Goal: Task Accomplishment & Management: Complete application form

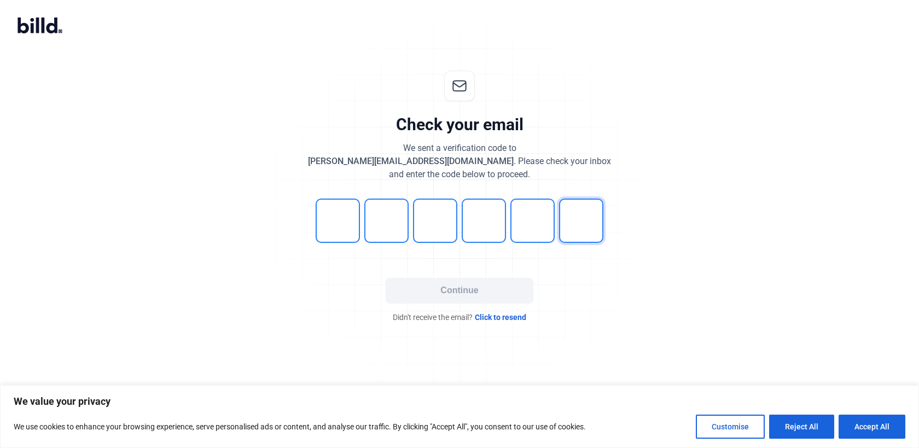
type input "9"
type input "1"
type input "4"
type input "6"
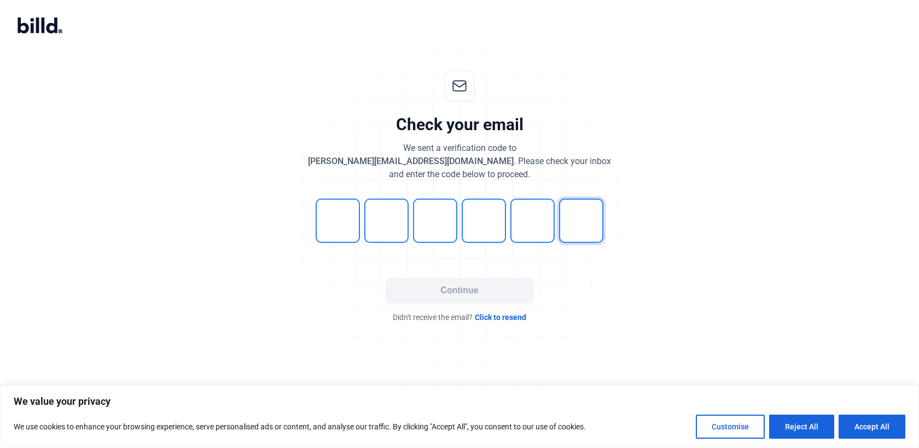
type input "8"
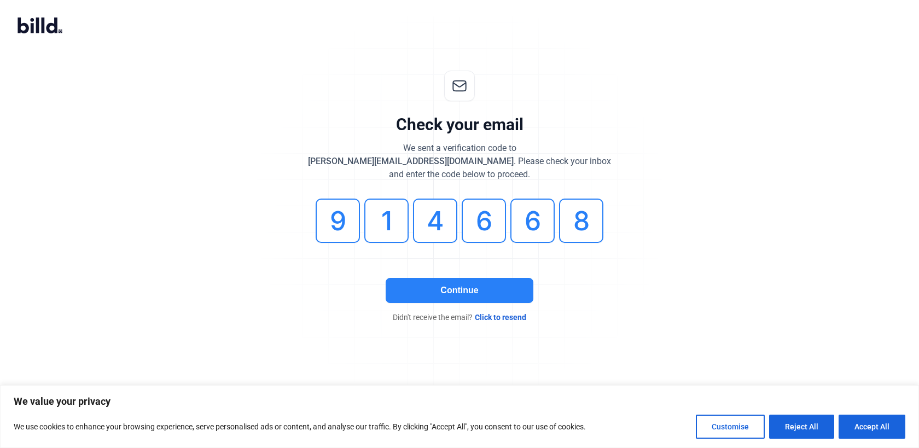
click at [443, 286] on button "Continue" at bounding box center [460, 290] width 148 height 25
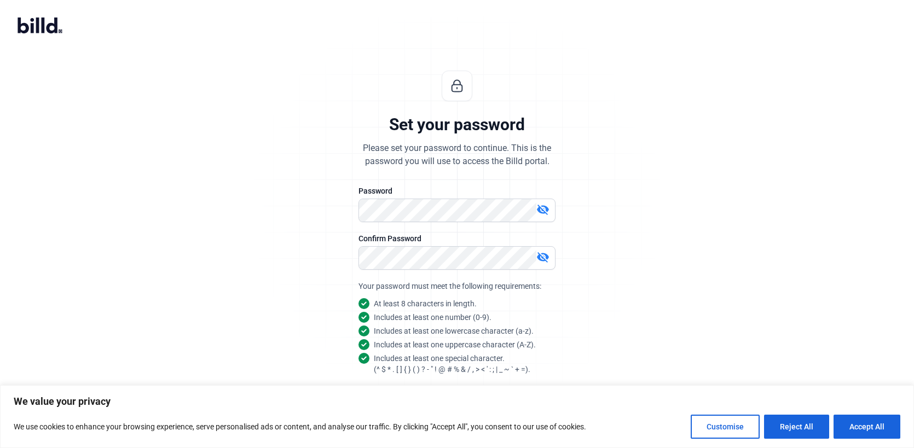
click at [542, 204] on mat-icon "visibility_off" at bounding box center [542, 209] width 13 height 13
click at [539, 256] on mat-icon "visibility_off" at bounding box center [542, 257] width 13 height 13
click at [561, 283] on div "Set your password Please set your password to continue. This is the password yo…" at bounding box center [456, 263] width 363 height 421
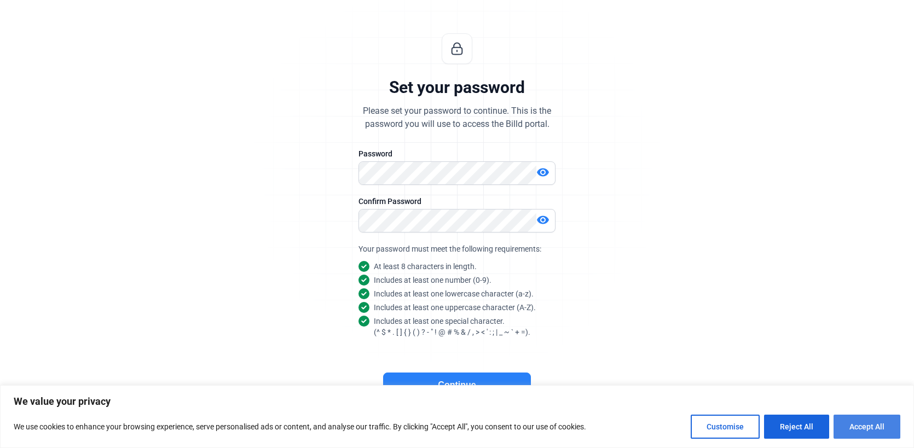
click at [859, 432] on button "Accept All" at bounding box center [866, 427] width 67 height 24
checkbox input "true"
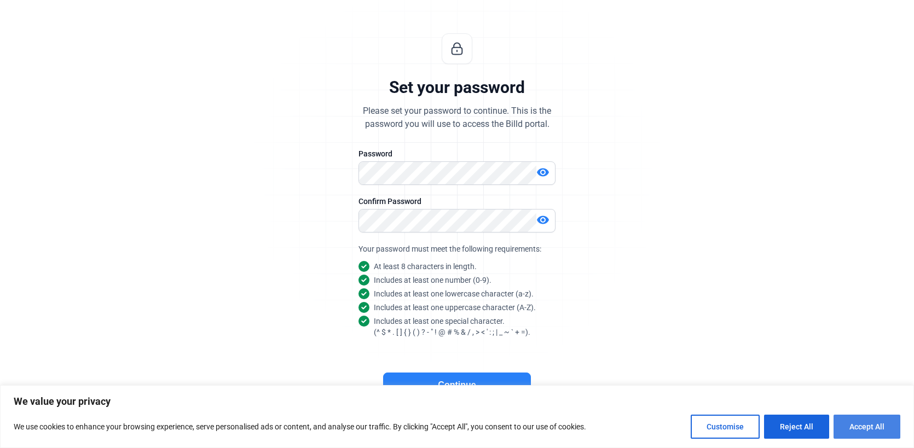
checkbox input "true"
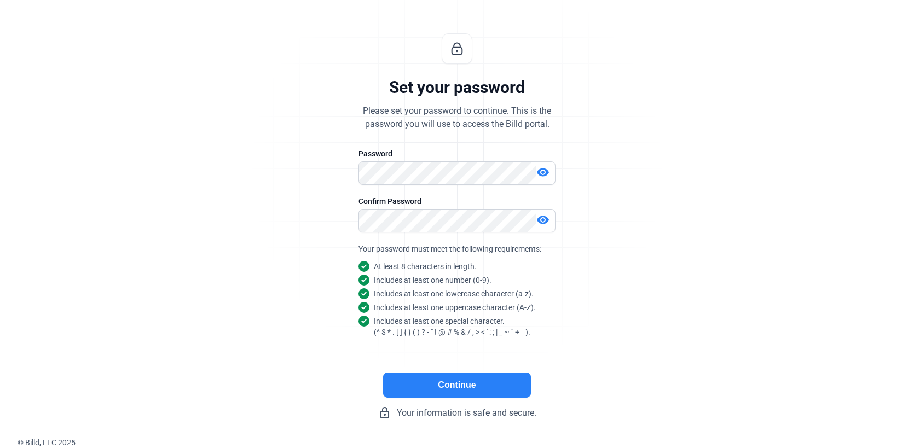
scroll to position [0, 0]
click at [509, 387] on button "Continue" at bounding box center [457, 385] width 148 height 25
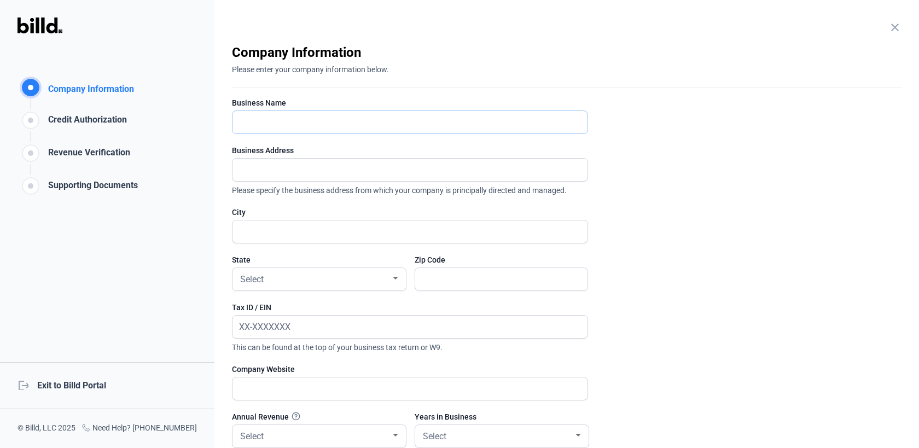
click at [505, 127] on input "text" at bounding box center [410, 122] width 355 height 22
type input "<"
type input "Latitude 27 Development LLC"
type input "[STREET_ADDRESS]"
type input "[GEOGRAPHIC_DATA]"
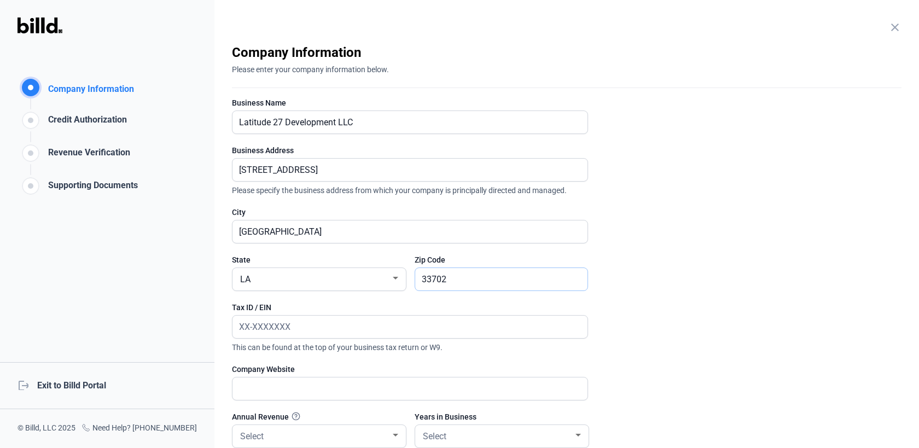
type input "33702"
click at [355, 324] on input "text" at bounding box center [404, 327] width 343 height 22
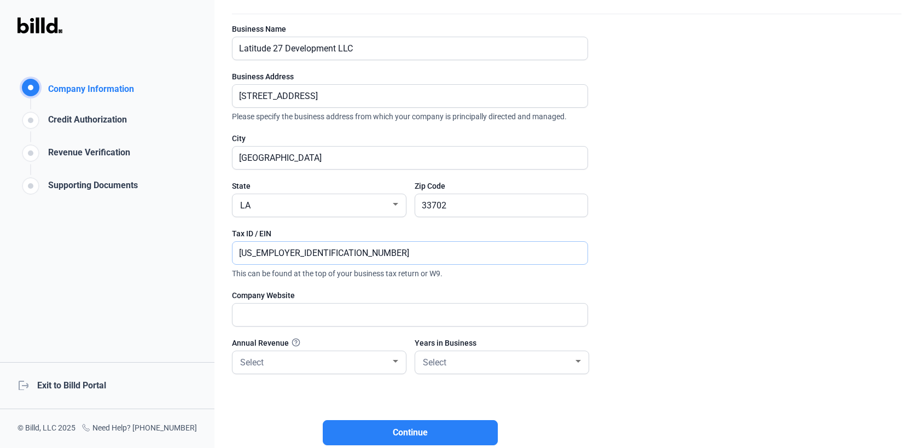
type input "[US_EMPLOYER_IDENTIFICATION_NUMBER]"
click at [361, 304] on input "text" at bounding box center [410, 315] width 355 height 22
paste input "[URL][DOMAIN_NAME]"
type input "[URL][DOMAIN_NAME]"
click at [336, 367] on div "Select" at bounding box center [314, 361] width 153 height 15
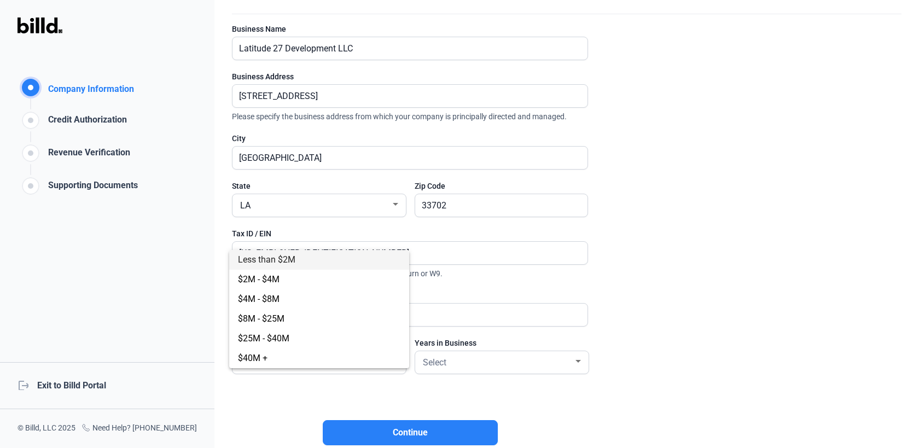
click at [321, 265] on span "Less than $2M" at bounding box center [319, 260] width 162 height 20
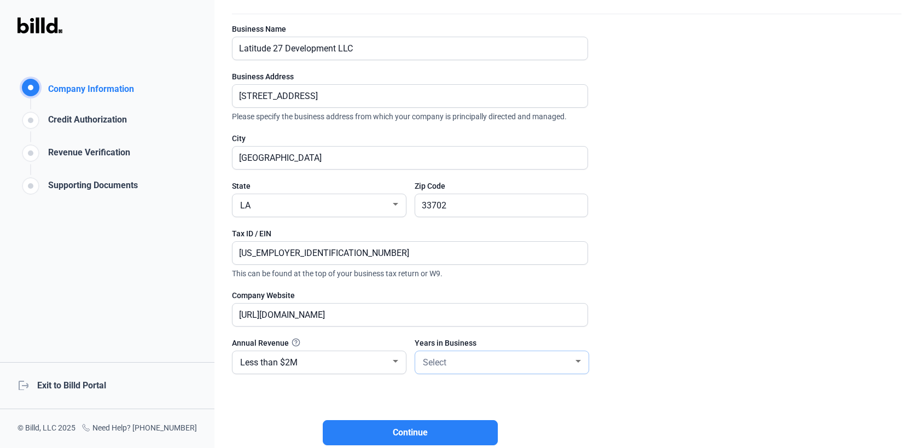
click at [467, 355] on div "Select" at bounding box center [497, 361] width 153 height 15
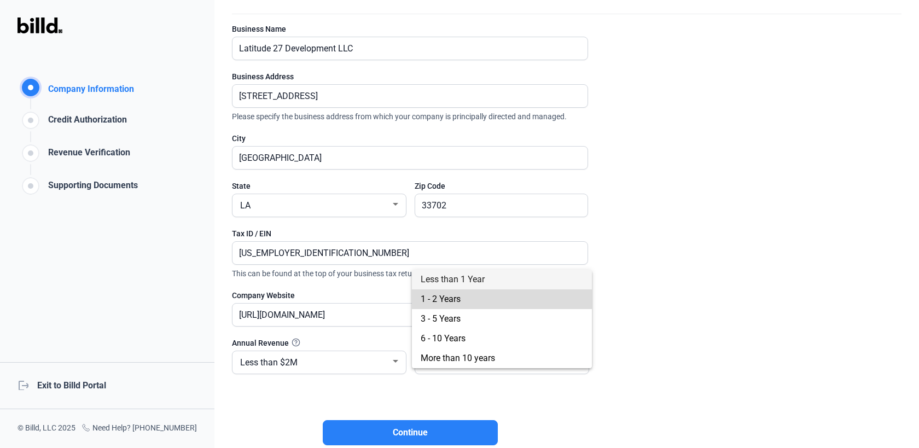
click at [462, 305] on span "1 - 2 Years" at bounding box center [502, 299] width 162 height 20
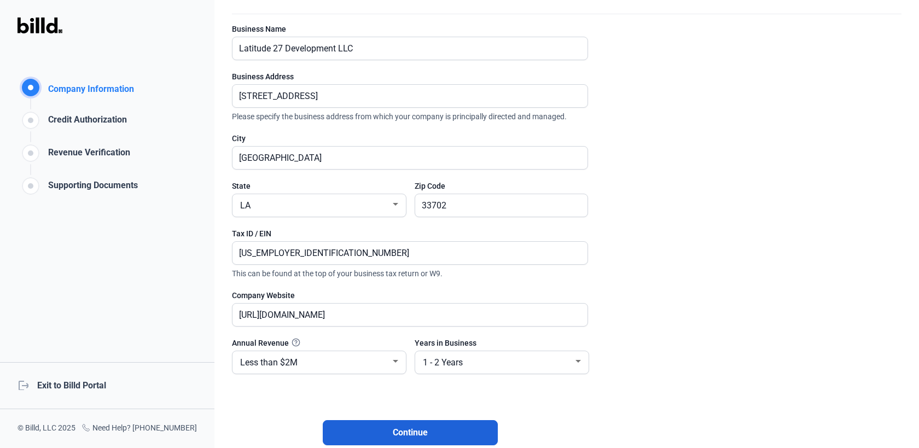
click at [404, 431] on span "Continue" at bounding box center [410, 432] width 35 height 13
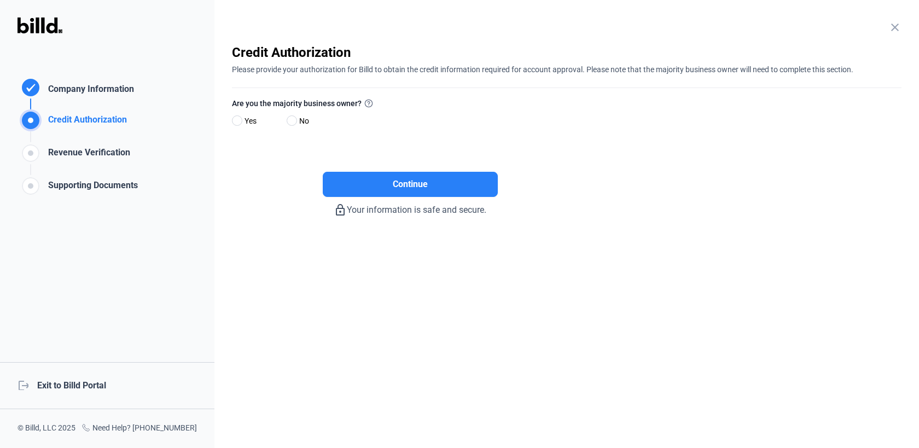
scroll to position [0, 0]
click at [293, 120] on span at bounding box center [292, 120] width 10 height 10
click at [293, 120] on input "No" at bounding box center [291, 121] width 8 height 8
radio input "true"
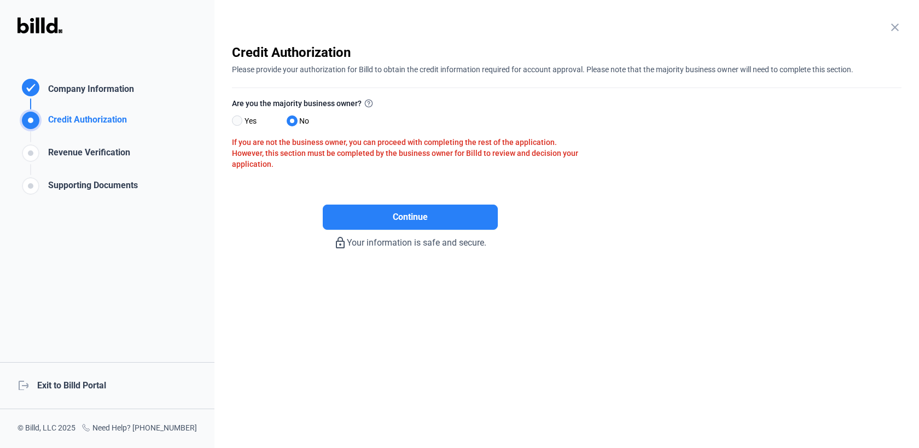
click at [241, 118] on span at bounding box center [237, 120] width 10 height 10
click at [240, 118] on input "Yes" at bounding box center [236, 121] width 8 height 8
radio input "true"
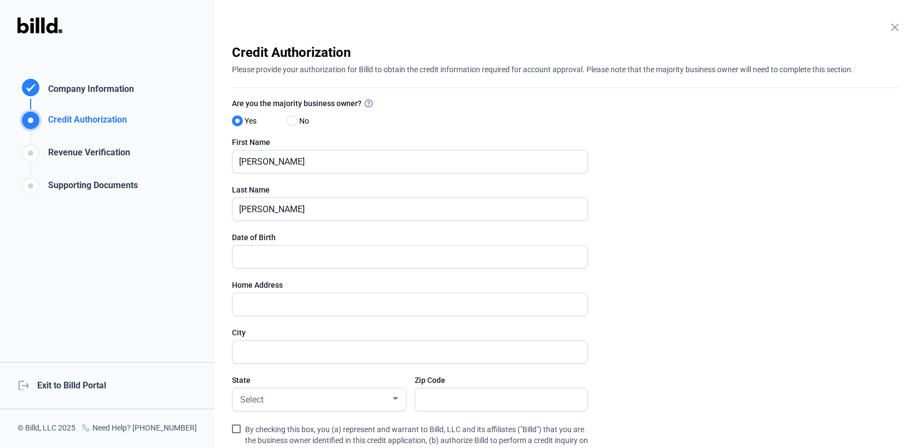
scroll to position [74, 0]
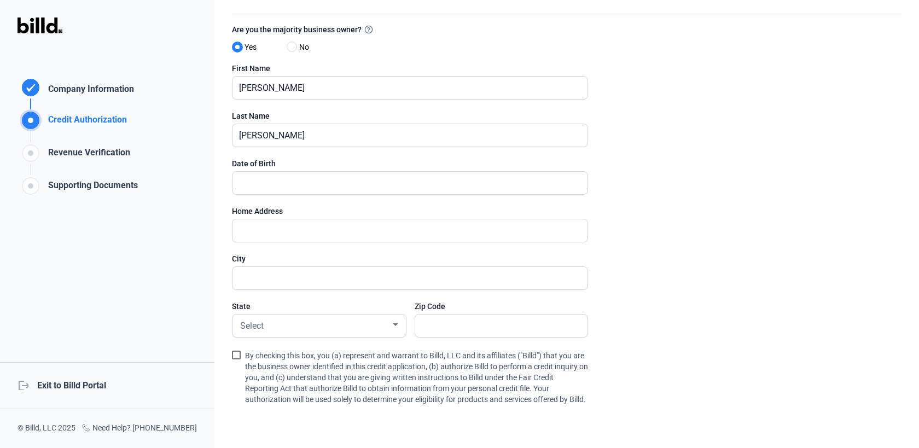
click at [365, 168] on div "Date of Birth" at bounding box center [410, 163] width 356 height 11
click at [365, 182] on input "text" at bounding box center [404, 183] width 343 height 22
type input "[DATE]"
type input "1"
type input "[STREET_ADDRESS]"
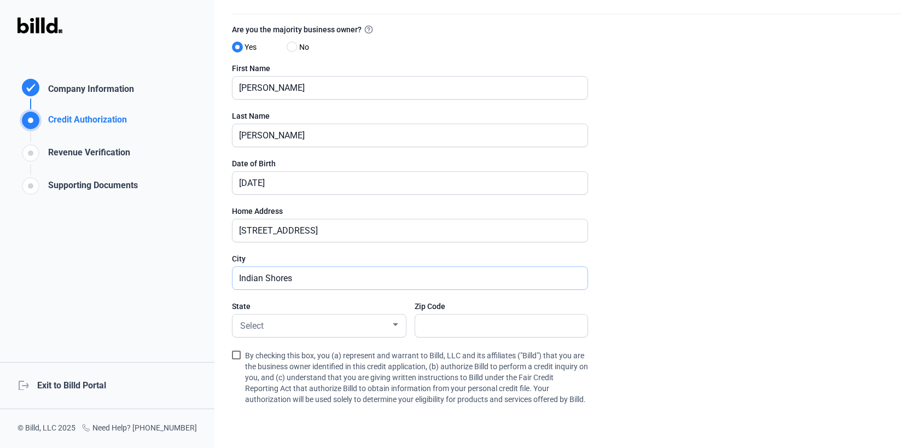
type input "Indian Shores"
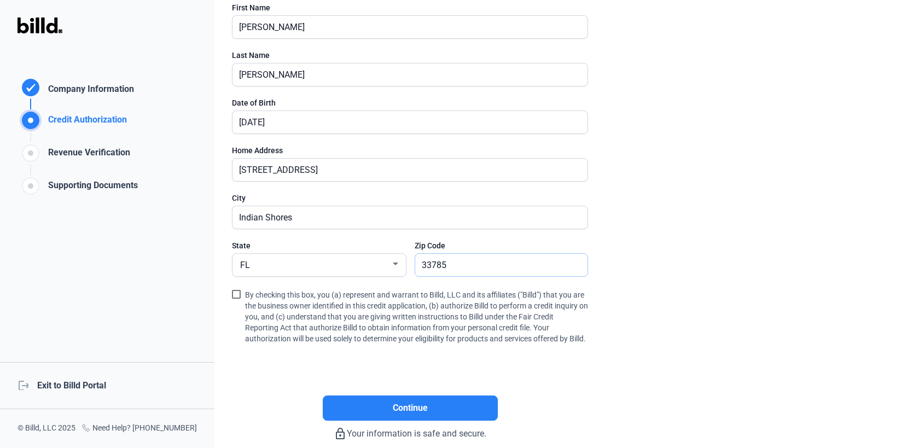
scroll to position [154, 0]
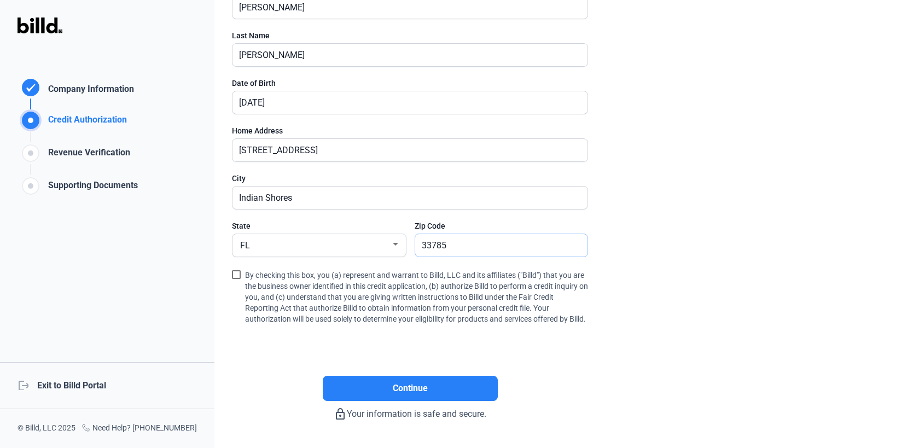
type input "33785"
click at [235, 276] on span at bounding box center [236, 274] width 9 height 9
click at [0, 0] on input "By checking this box, you (a) represent and warrant to Billd, LLC and its affil…" at bounding box center [0, 0] width 0 height 0
click at [388, 391] on button "Continue" at bounding box center [410, 388] width 175 height 25
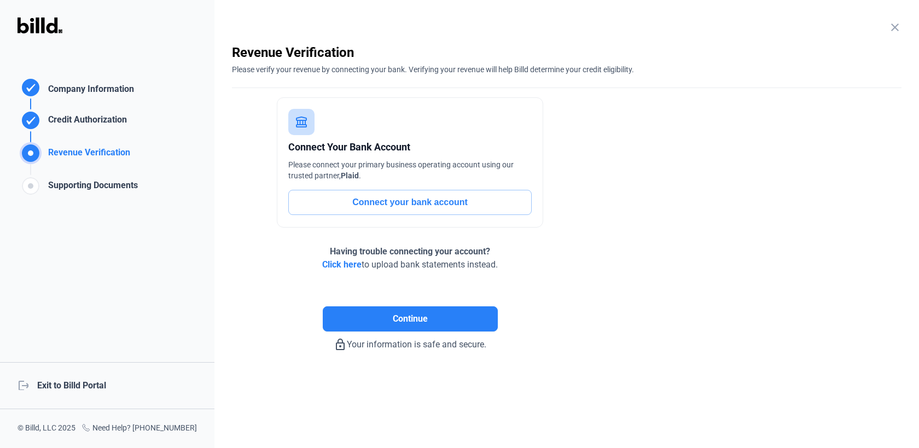
scroll to position [0, 0]
click at [417, 203] on button "Connect your bank account" at bounding box center [409, 202] width 243 height 25
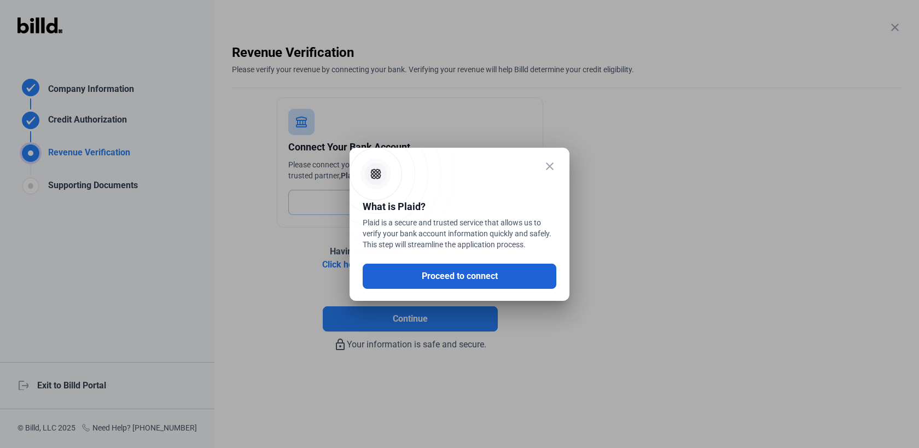
click at [413, 272] on button "Proceed to connect" at bounding box center [460, 276] width 194 height 25
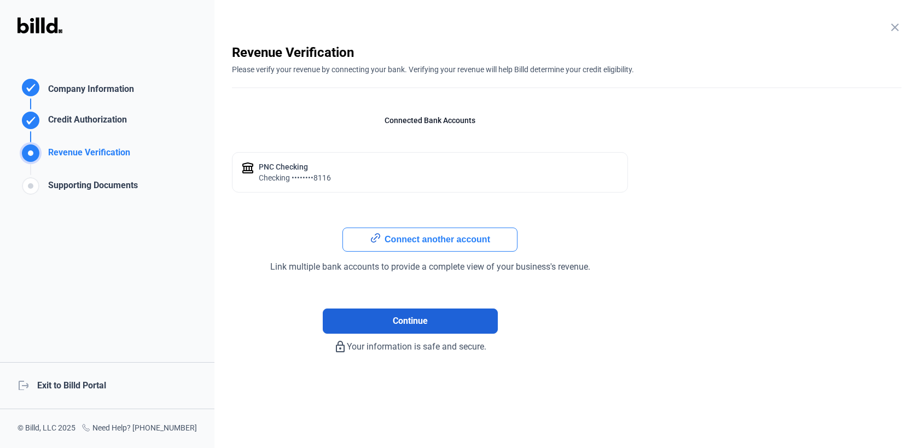
click at [423, 322] on span "Continue" at bounding box center [410, 321] width 35 height 13
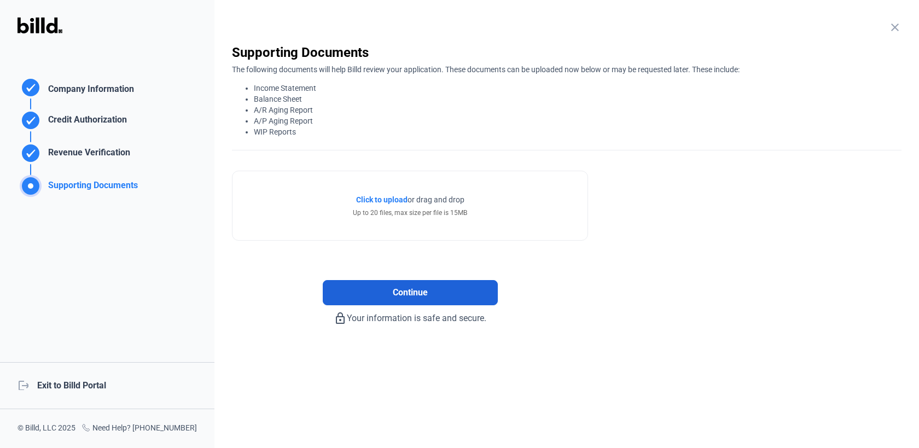
click at [414, 296] on span "Continue" at bounding box center [410, 292] width 35 height 13
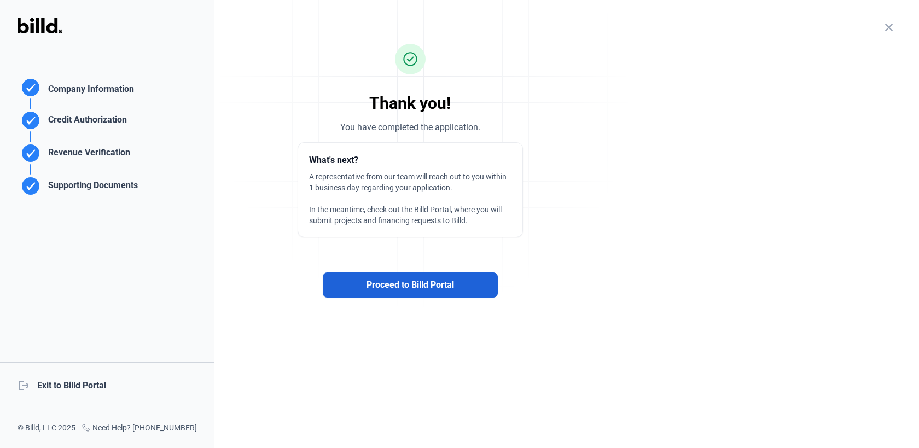
click at [413, 283] on span "Proceed to Billd Portal" at bounding box center [411, 284] width 88 height 13
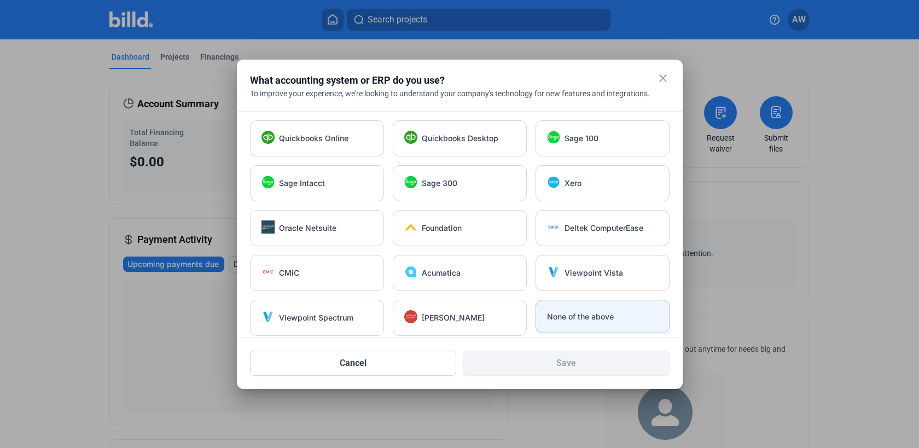
click at [576, 318] on span "None of the above" at bounding box center [580, 316] width 67 height 11
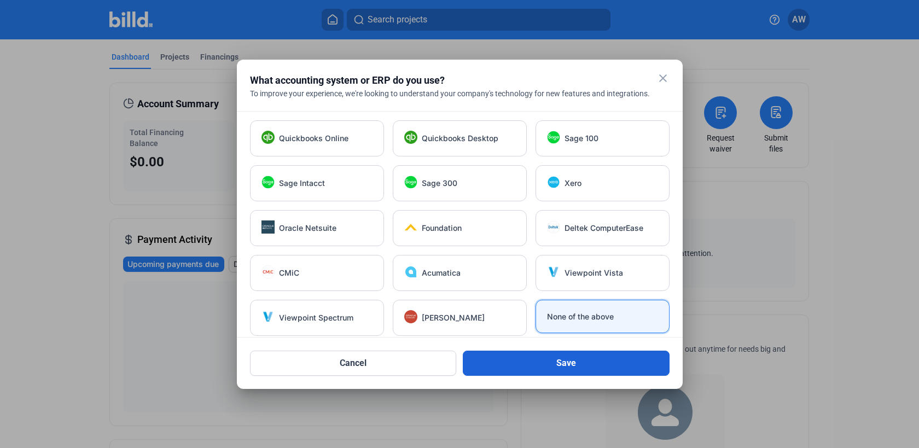
click at [534, 366] on button "Save" at bounding box center [566, 363] width 207 height 25
